Goal: Find specific page/section: Find specific page/section

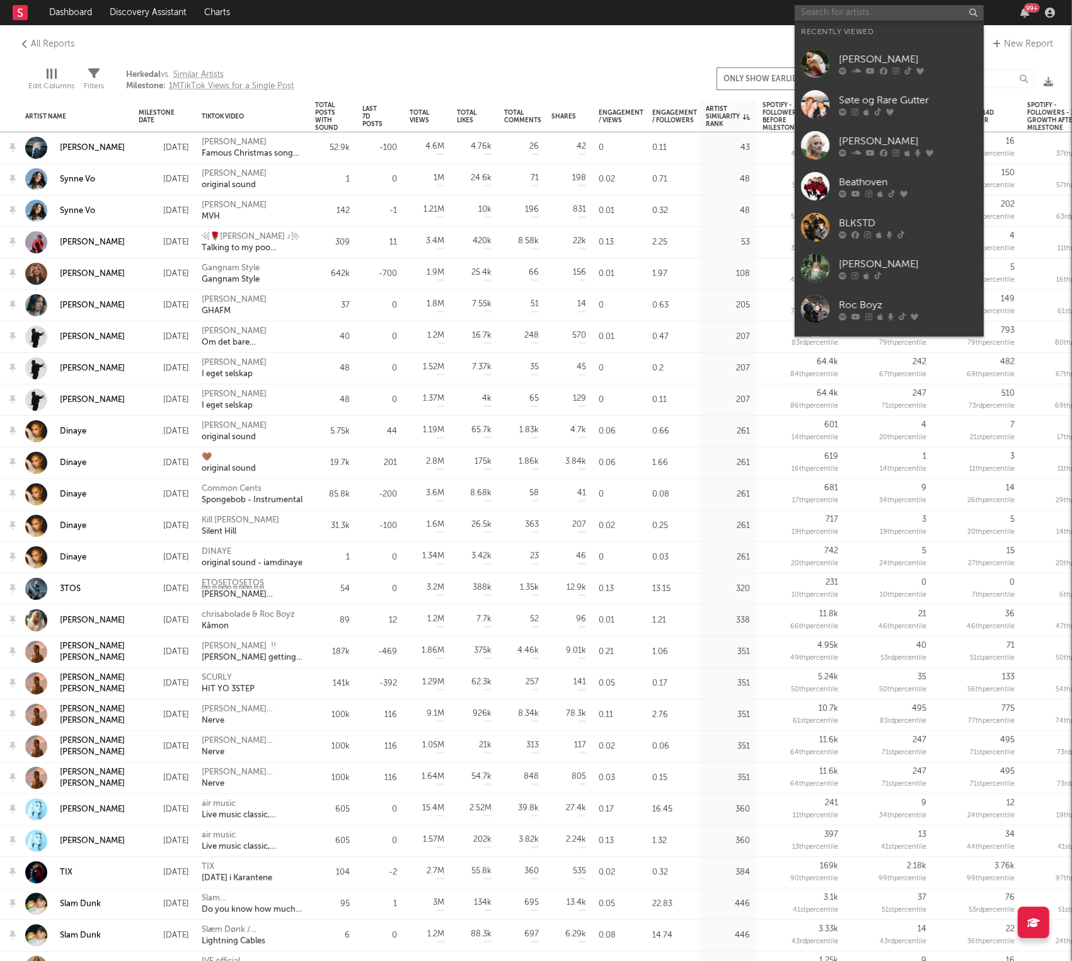
click at [868, 12] on input "text" at bounding box center [889, 13] width 189 height 16
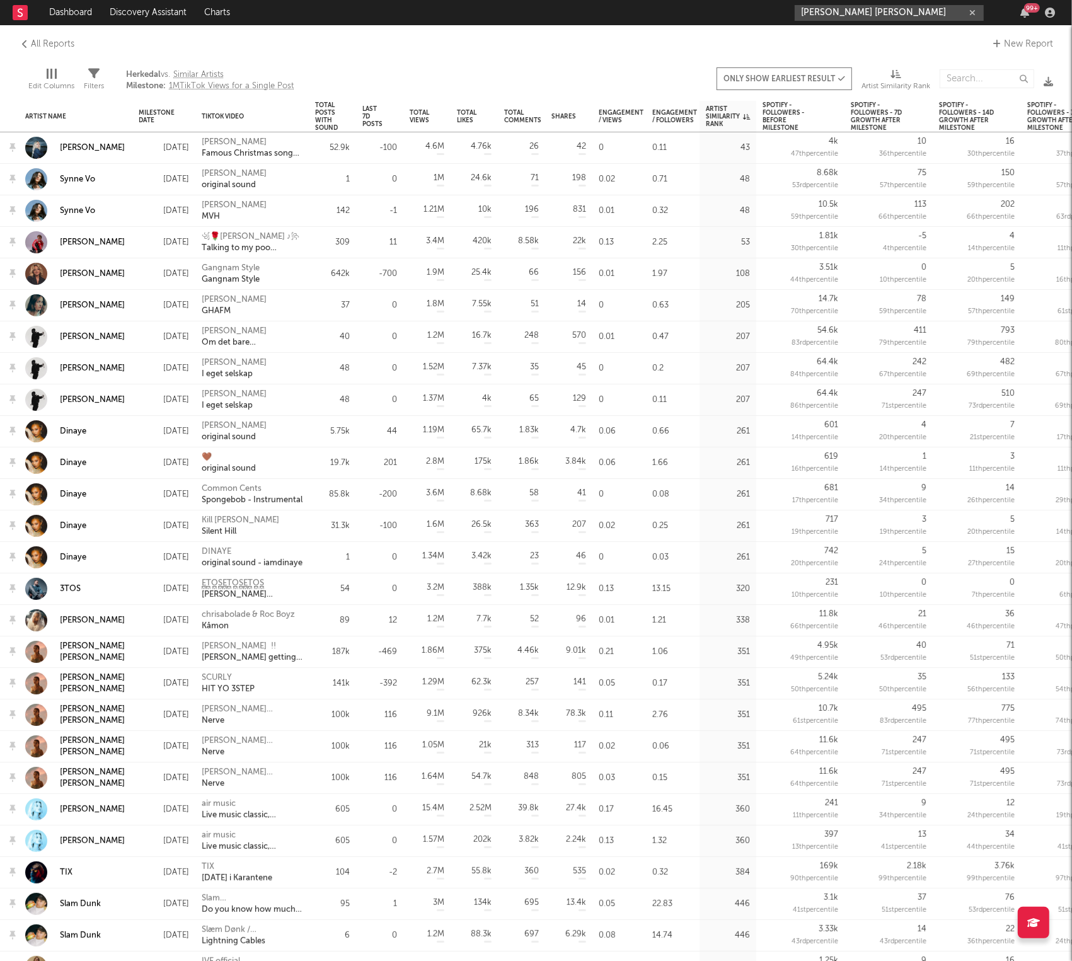
type input "[PERSON_NAME] [PERSON_NAME]"
click at [13, 22] on link at bounding box center [20, 12] width 15 height 25
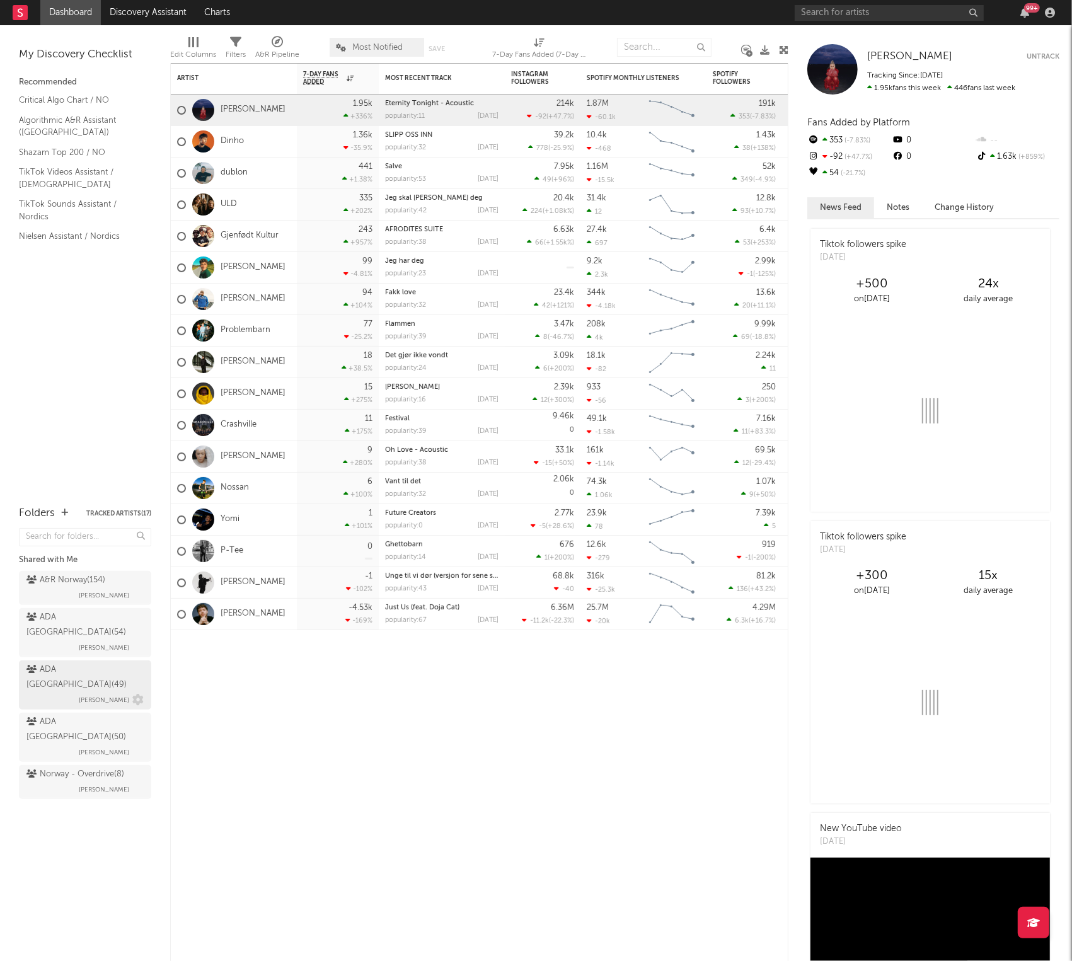
click at [83, 693] on span "[PERSON_NAME]" at bounding box center [104, 700] width 50 height 15
